Goal: Consume media (video, audio): Consume media (video, audio)

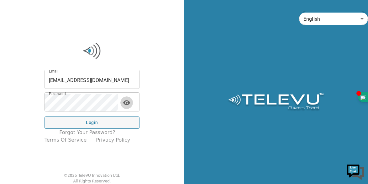
click at [130, 104] on icon "toggle password visibility" at bounding box center [126, 102] width 7 height 5
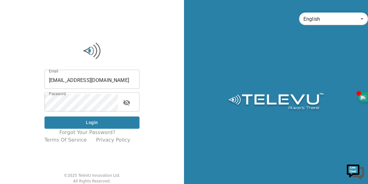
click at [94, 120] on button "Login" at bounding box center [92, 122] width 95 height 12
click at [96, 121] on button "Login" at bounding box center [92, 122] width 95 height 12
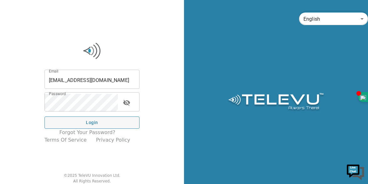
click at [109, 79] on input "suregon.j@gmail.com" at bounding box center [92, 80] width 95 height 18
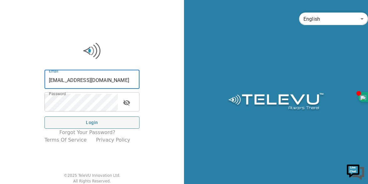
type input "surgeon.j@gmail.com"
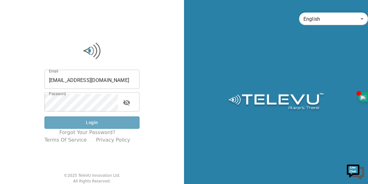
click at [101, 123] on button "Login" at bounding box center [92, 122] width 95 height 12
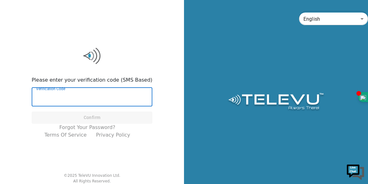
click at [79, 91] on input "Verification Code" at bounding box center [92, 98] width 121 height 18
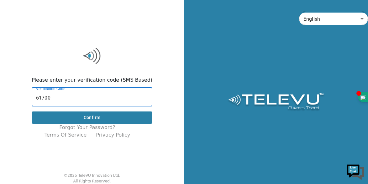
click at [93, 119] on button "Confirm" at bounding box center [92, 117] width 121 height 12
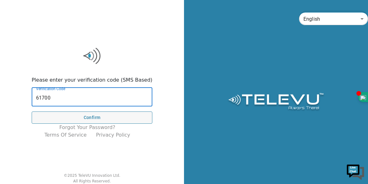
click at [82, 99] on input "61700" at bounding box center [92, 98] width 121 height 18
type input "6"
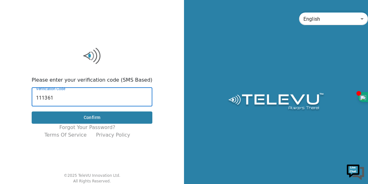
type input "111361"
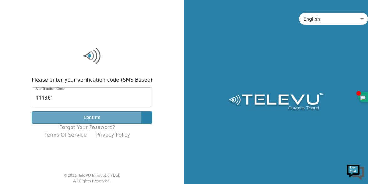
click at [72, 117] on button "Confirm" at bounding box center [92, 117] width 121 height 12
click at [105, 117] on button "Confirm" at bounding box center [92, 117] width 121 height 12
click at [107, 117] on button "Confirm" at bounding box center [92, 117] width 121 height 12
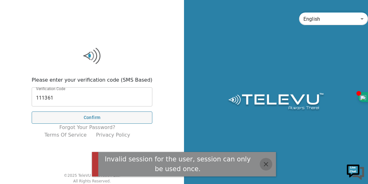
click at [265, 163] on icon "button" at bounding box center [266, 164] width 4 height 4
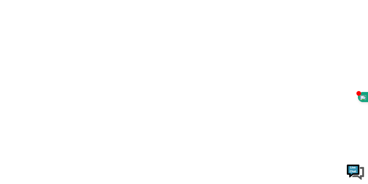
click at [97, 0] on html at bounding box center [184, 0] width 368 height 0
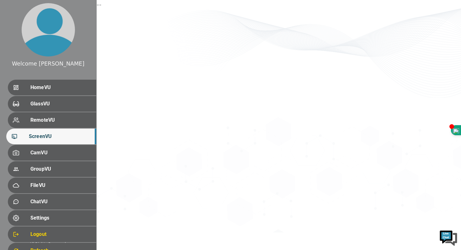
click at [57, 65] on div "Welcome [PERSON_NAME]" at bounding box center [48, 64] width 72 height 8
click at [98, 5] on div "..." at bounding box center [279, 116] width 364 height 232
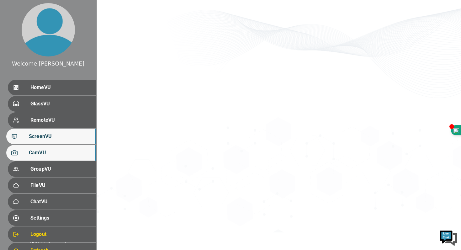
scroll to position [27, 0]
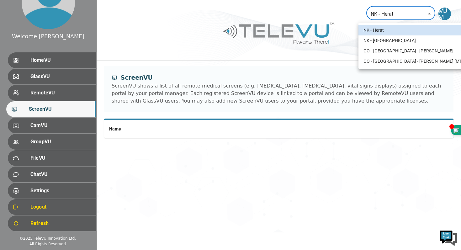
click at [429, 12] on body "Welcome [PERSON_NAME] HomeVU GlassVU RemoteVU ScreenVU CamVU GroupVU FileVU Cha…" at bounding box center [230, 116] width 461 height 232
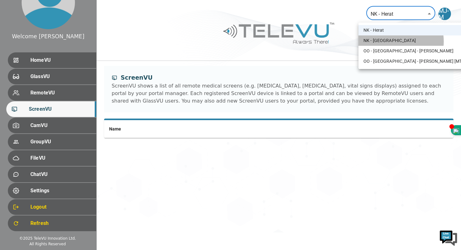
click at [392, 41] on li "NK - [GEOGRAPHIC_DATA]" at bounding box center [417, 40] width 116 height 10
type input "196"
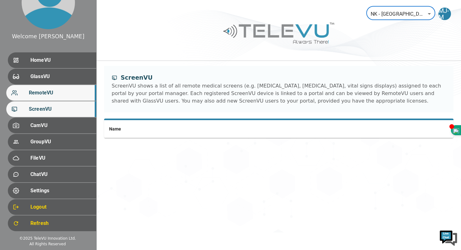
click at [55, 95] on span "RemoteVU" at bounding box center [60, 93] width 62 height 8
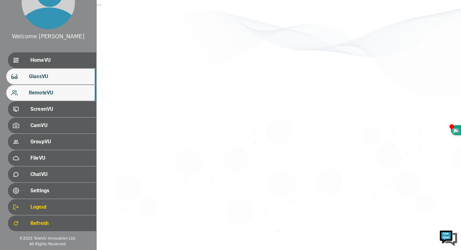
click at [48, 79] on span "GlassVU" at bounding box center [60, 77] width 62 height 8
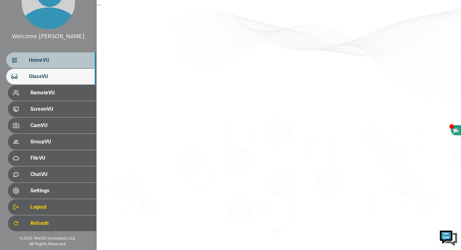
click at [48, 63] on span "HomeVU" at bounding box center [60, 60] width 62 height 8
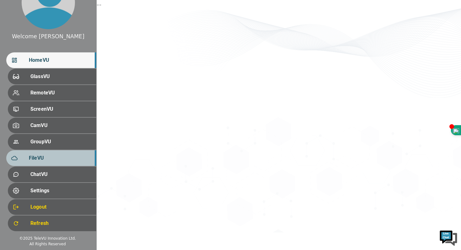
click at [42, 159] on span "FileVU" at bounding box center [60, 158] width 62 height 8
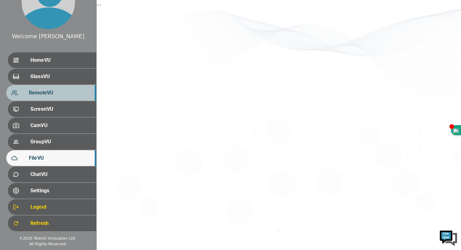
click at [45, 94] on span "RemoteVU" at bounding box center [60, 93] width 62 height 8
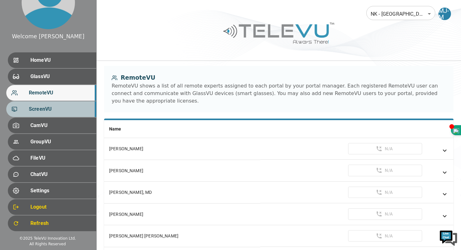
click at [56, 111] on span "ScreenVU" at bounding box center [60, 109] width 62 height 8
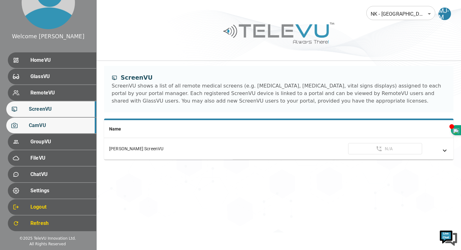
click at [52, 125] on span "CamVU" at bounding box center [60, 126] width 62 height 8
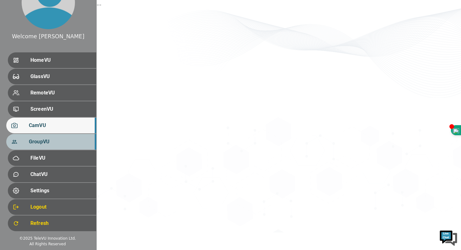
click at [51, 142] on span "GroupVU" at bounding box center [60, 142] width 62 height 8
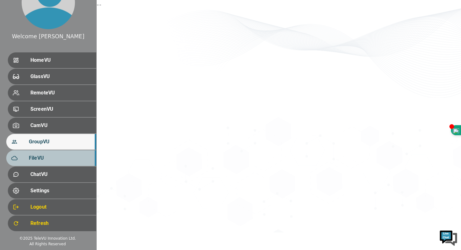
click at [51, 157] on span "FileVU" at bounding box center [60, 158] width 62 height 8
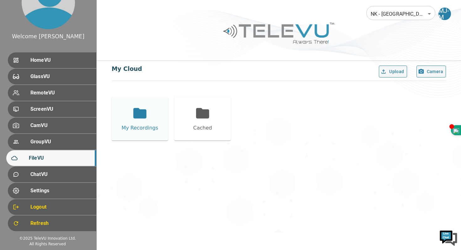
click at [136, 117] on icon at bounding box center [139, 113] width 13 height 10
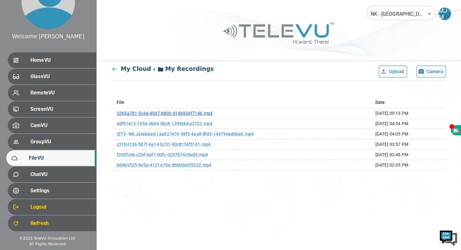
click at [162, 113] on link "3265a781-5c64-49d7-b800-d146934f714b.mp4" at bounding box center [165, 113] width 96 height 5
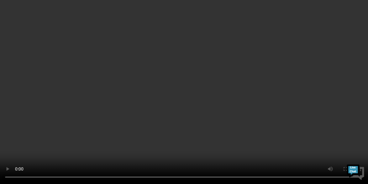
scroll to position [38, 0]
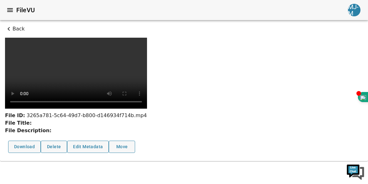
click at [147, 134] on div "File Description:" at bounding box center [76, 131] width 142 height 8
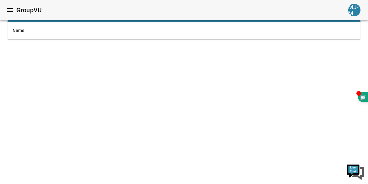
click at [9, 12] on icon "menu" at bounding box center [10, 10] width 6 height 4
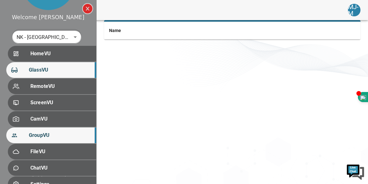
scroll to position [63, 0]
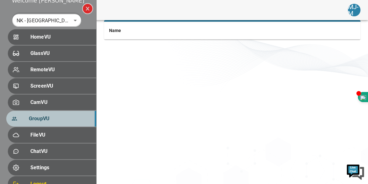
click at [38, 118] on span "GroupVU" at bounding box center [60, 119] width 62 height 8
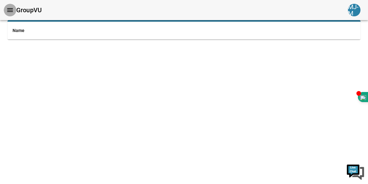
click at [8, 9] on icon "menu" at bounding box center [10, 10] width 8 height 8
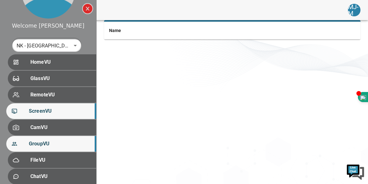
scroll to position [39, 0]
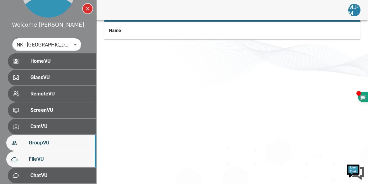
click at [36, 161] on span "FileVU" at bounding box center [60, 159] width 62 height 8
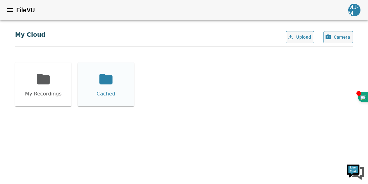
click at [103, 79] on icon at bounding box center [105, 79] width 13 height 10
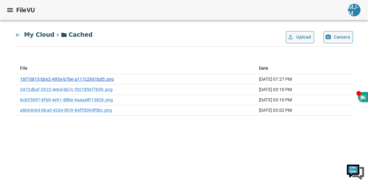
click at [62, 80] on link "16f70815-bbe2-495e-b7be-a117c2861bd5.png" at bounding box center [67, 79] width 94 height 5
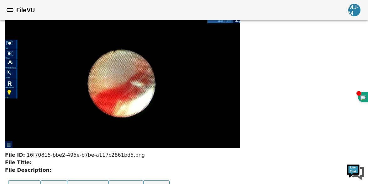
scroll to position [20, 0]
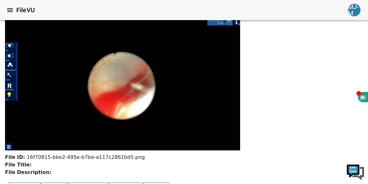
click at [86, 124] on img at bounding box center [122, 84] width 235 height 132
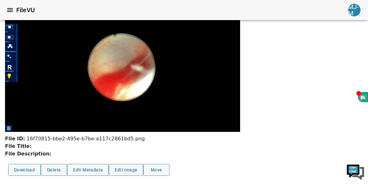
click at [145, 106] on img at bounding box center [122, 65] width 235 height 132
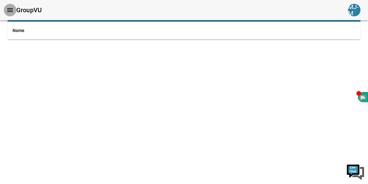
click at [10, 10] on icon "menu" at bounding box center [10, 10] width 8 height 8
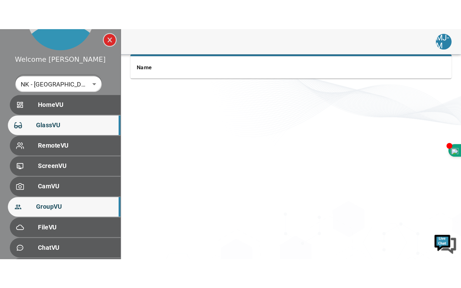
scroll to position [52, 0]
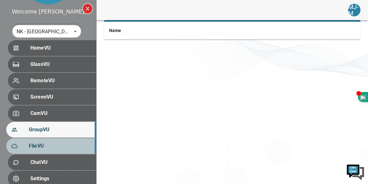
click at [42, 145] on span "FileVU" at bounding box center [60, 146] width 62 height 8
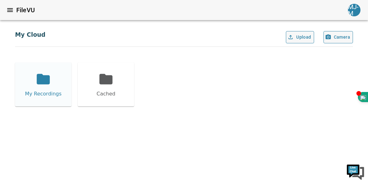
click at [40, 79] on icon at bounding box center [43, 79] width 13 height 10
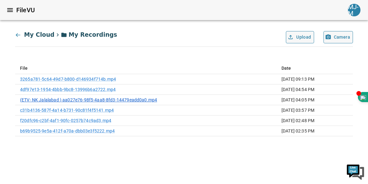
click at [58, 99] on link "(ETV- NK Jalalabad ) aa027e76-98f5-4aa8-8fd3-14479eadd0a0.mp4" at bounding box center [88, 99] width 137 height 5
